Goal: Navigation & Orientation: Find specific page/section

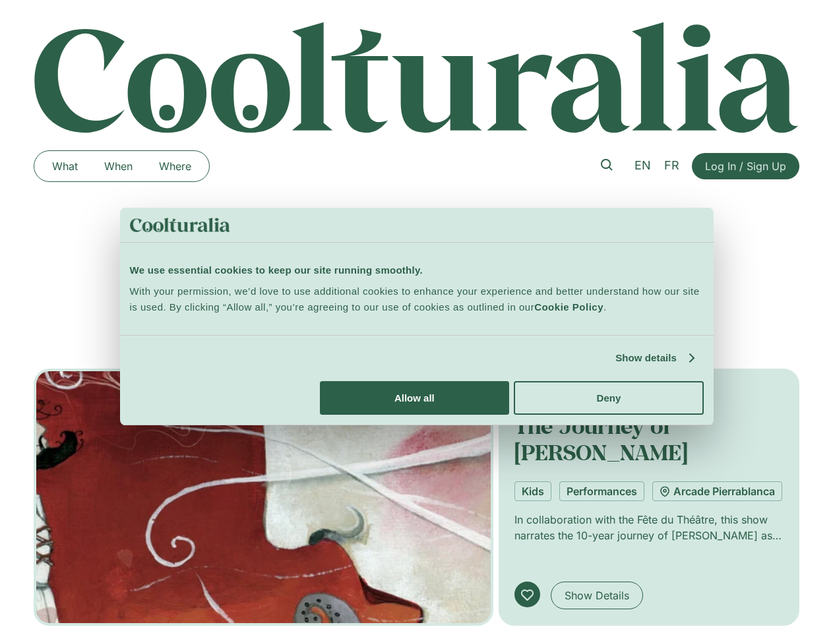
click at [615, 366] on link "Show details" at bounding box center [654, 358] width 78 height 16
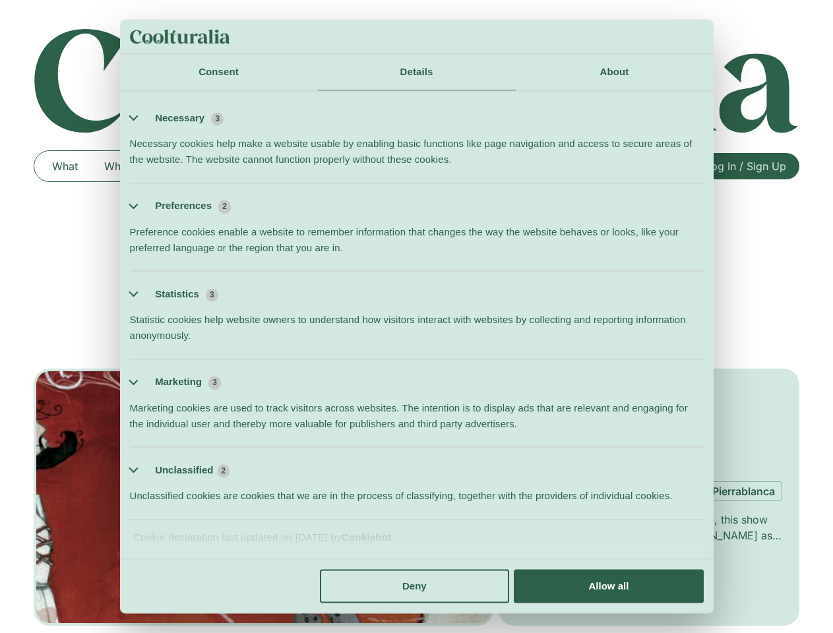
click at [710, 520] on ul "Necessary 3 Necessary cookies help make a website usable by enabling basic func…" at bounding box center [416, 307] width 586 height 425
click at [745, 166] on span "Log In / Sign Up" at bounding box center [745, 166] width 81 height 16
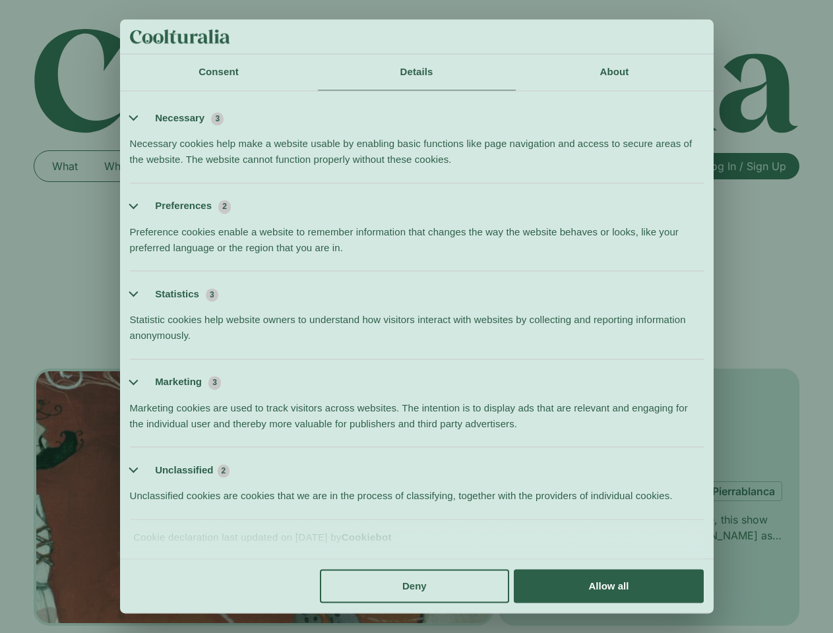
click at [416, 330] on li "Statistics 3 Statistic cookies help website owners to understand how visitors i…" at bounding box center [417, 315] width 574 height 88
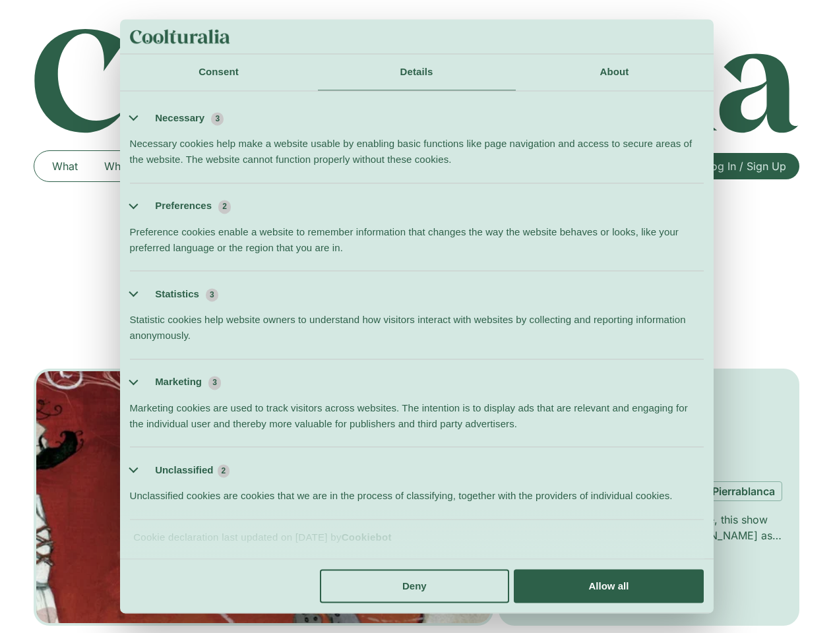
click at [338, 330] on li "Statistics 3 Statistic cookies help website owners to understand how visitors i…" at bounding box center [417, 315] width 574 height 88
click at [253, 330] on li "Statistics 3 Statistic cookies help website owners to understand how visitors i…" at bounding box center [417, 315] width 574 height 88
click at [444, 330] on li "Statistics 3 Statistic cookies help website owners to understand how visitors i…" at bounding box center [417, 315] width 574 height 88
click at [552, 330] on li "Statistics 3 Statistic cookies help website owners to understand how visitors i…" at bounding box center [417, 315] width 574 height 88
